Goal: Navigation & Orientation: Find specific page/section

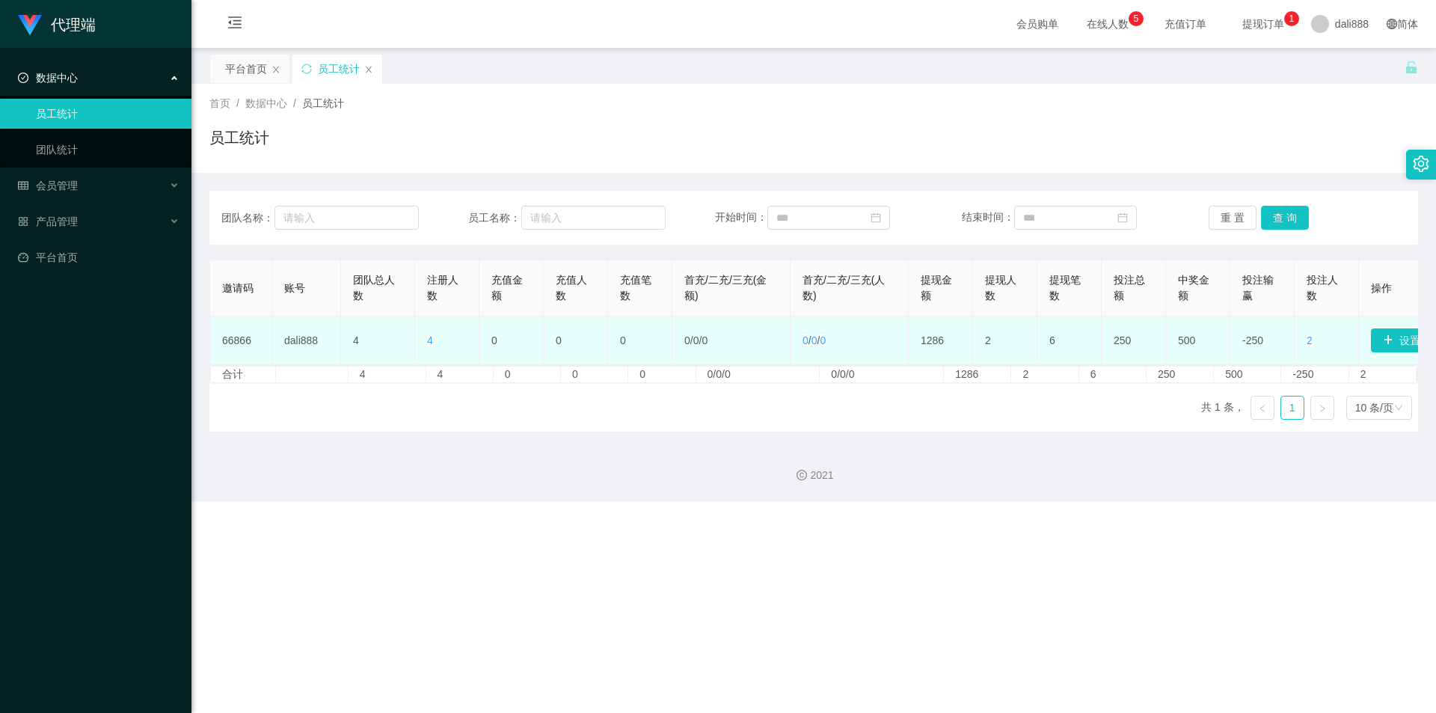
click at [244, 338] on td "66866" at bounding box center [241, 340] width 62 height 49
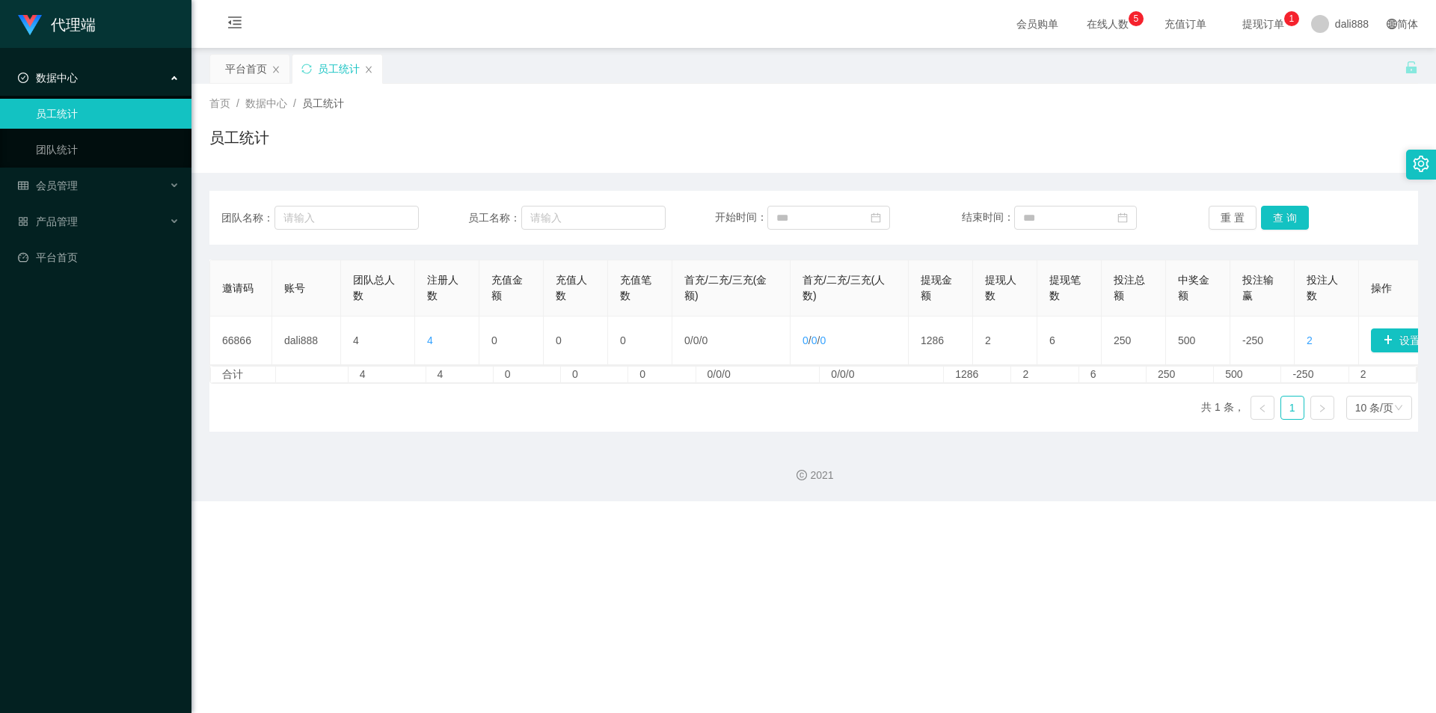
click at [559, 380] on div "合计 4 4 0 0 0 0/0/0 0/0/0 1286 2 6 250 500 -250 2" at bounding box center [813, 374] width 1207 height 17
click at [559, 16] on span "提现订单 0 1 2 3 4 5 6 7 8 9 0 1 2 3 4 5 6 7 8 9 0 1 2 3 4 5 6 7 8 9" at bounding box center [1263, 24] width 78 height 48
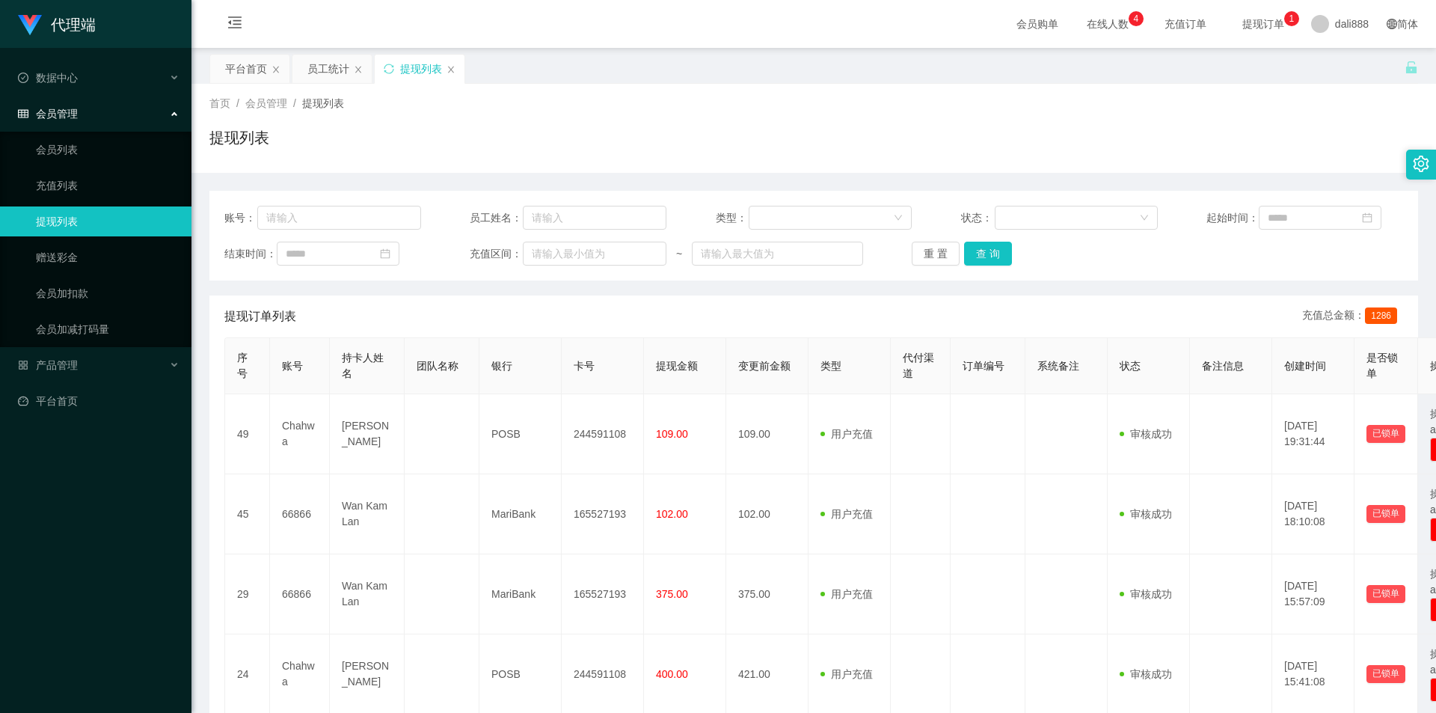
click at [559, 16] on span "提现订单 0 1 2 3 4 5 6 7 8 9 0 1 2 3 4 5 6 7 8 9 0 1 2 3 4 5 6 7 8 9" at bounding box center [1263, 24] width 78 height 48
click at [106, 150] on link "会员列表" at bounding box center [108, 150] width 144 height 30
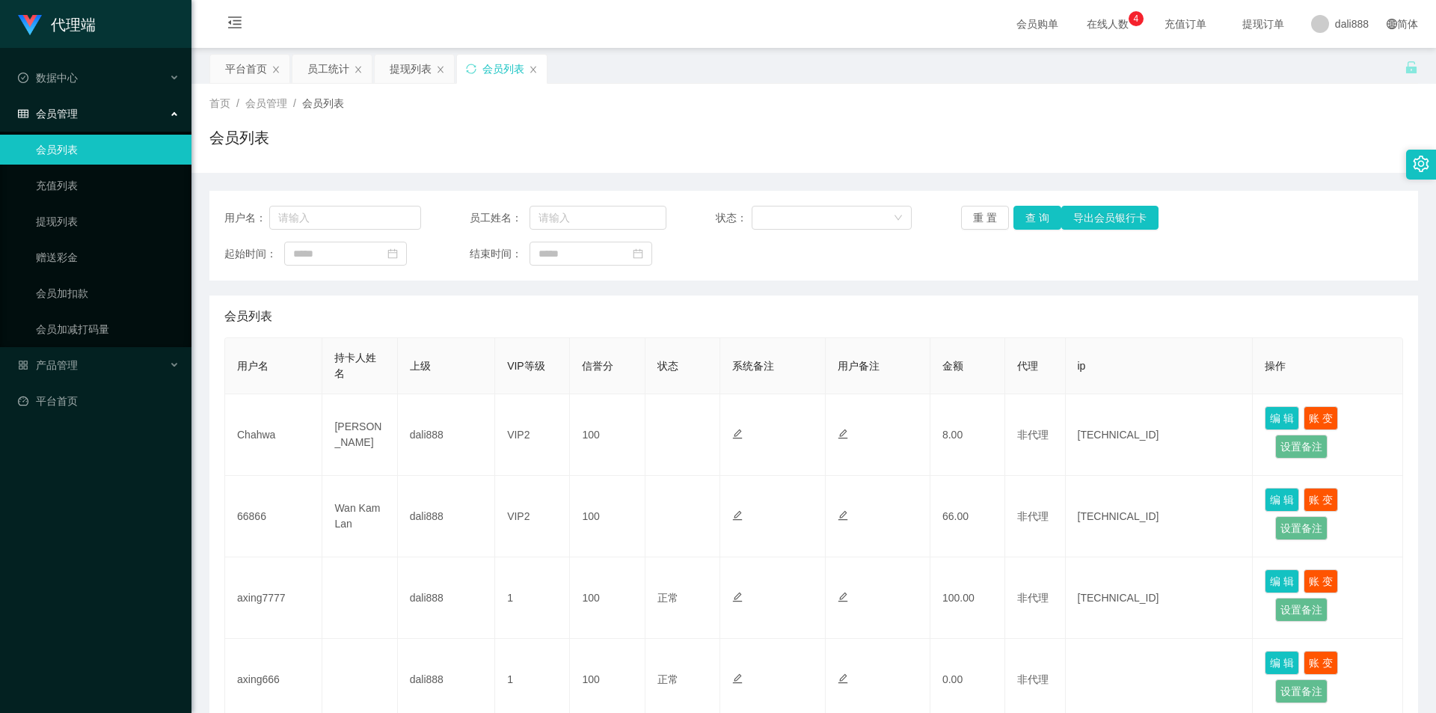
click at [84, 106] on div "会员管理" at bounding box center [95, 114] width 191 height 30
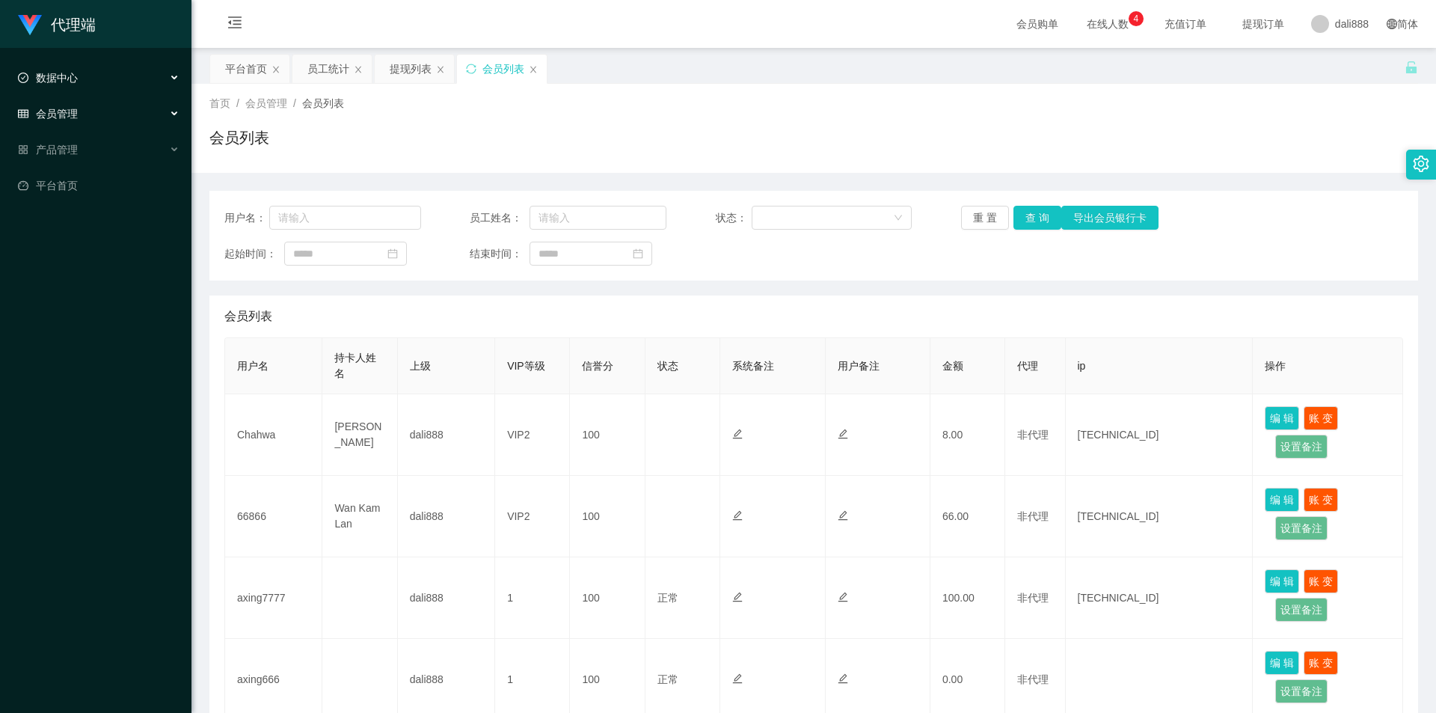
click at [121, 92] on div "数据中心" at bounding box center [95, 78] width 191 height 30
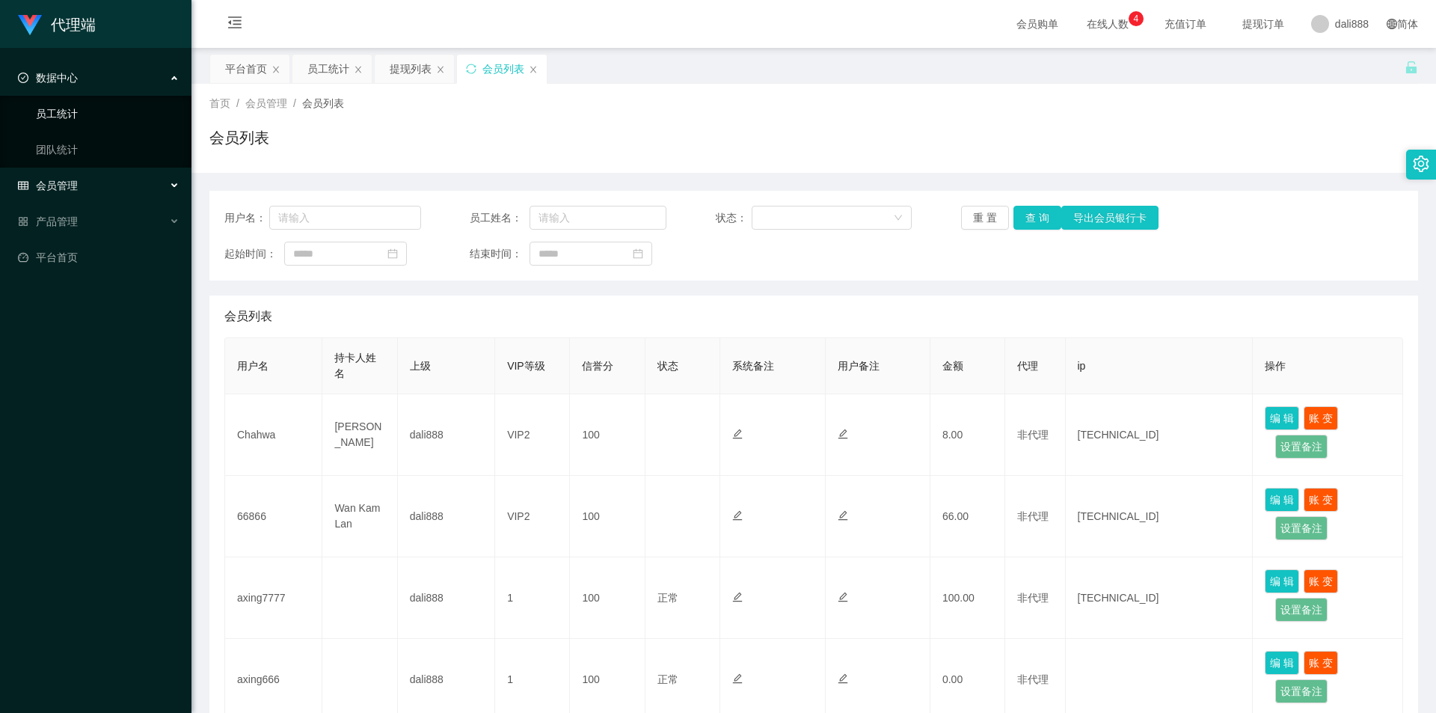
click at [90, 111] on link "员工统计" at bounding box center [108, 114] width 144 height 30
